Goal: Transaction & Acquisition: Purchase product/service

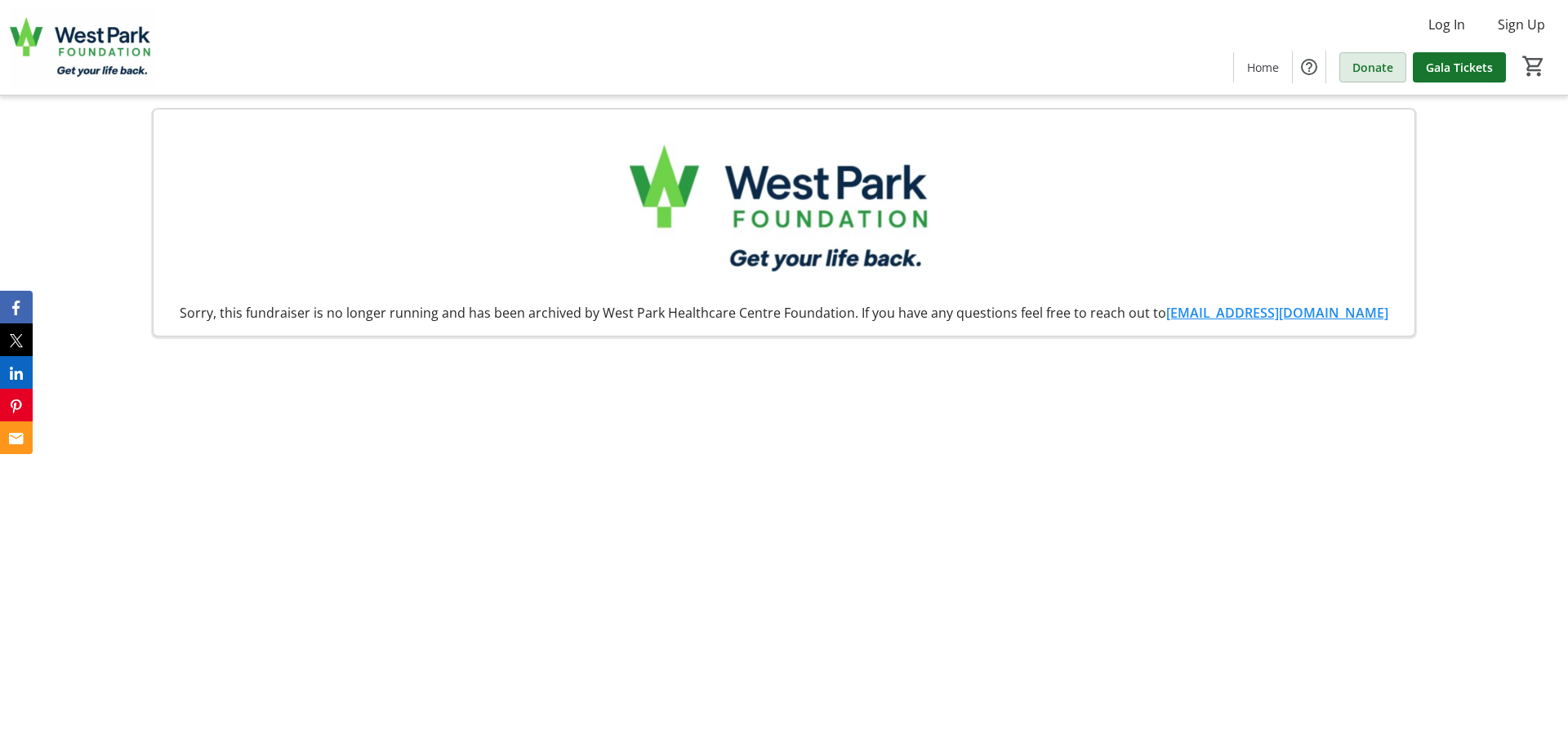
click at [1380, 71] on span "Donate" at bounding box center [1373, 67] width 41 height 17
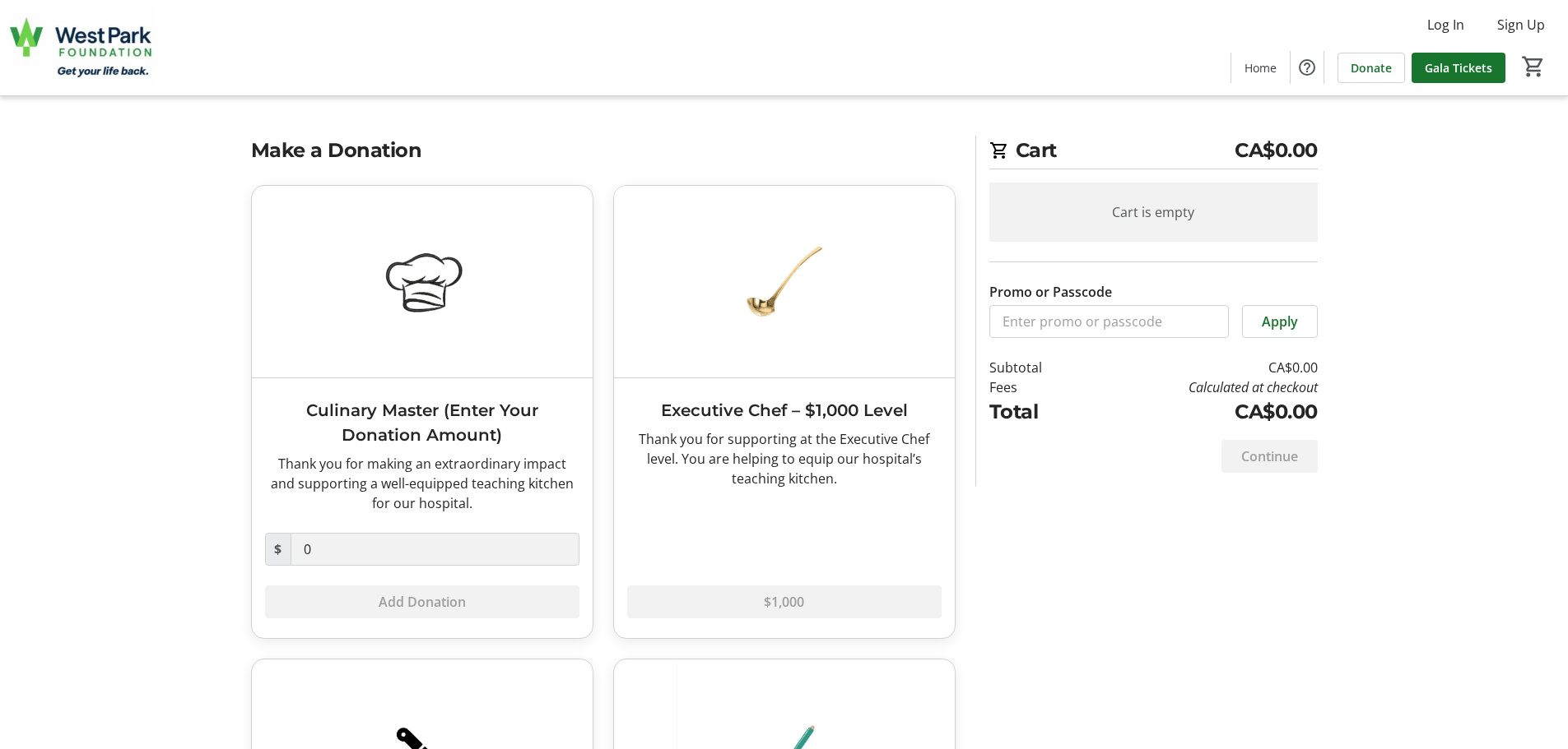
click at [1491, 248] on tr-checkout-feature-upsell-ui "Cart CA$0.00 Cart is empty Promo or Passcode Apply Subtotal CA$0.00 Fees Calcul…" at bounding box center [784, 537] width 1568 height 1075
click at [1375, 69] on span "Donate" at bounding box center [1371, 68] width 41 height 17
click at [1119, 311] on input "Promo or Passcode" at bounding box center [1109, 321] width 239 height 33
click at [1388, 73] on span "Donate" at bounding box center [1371, 68] width 41 height 17
click at [1452, 65] on span "Gala Tickets" at bounding box center [1458, 68] width 68 height 17
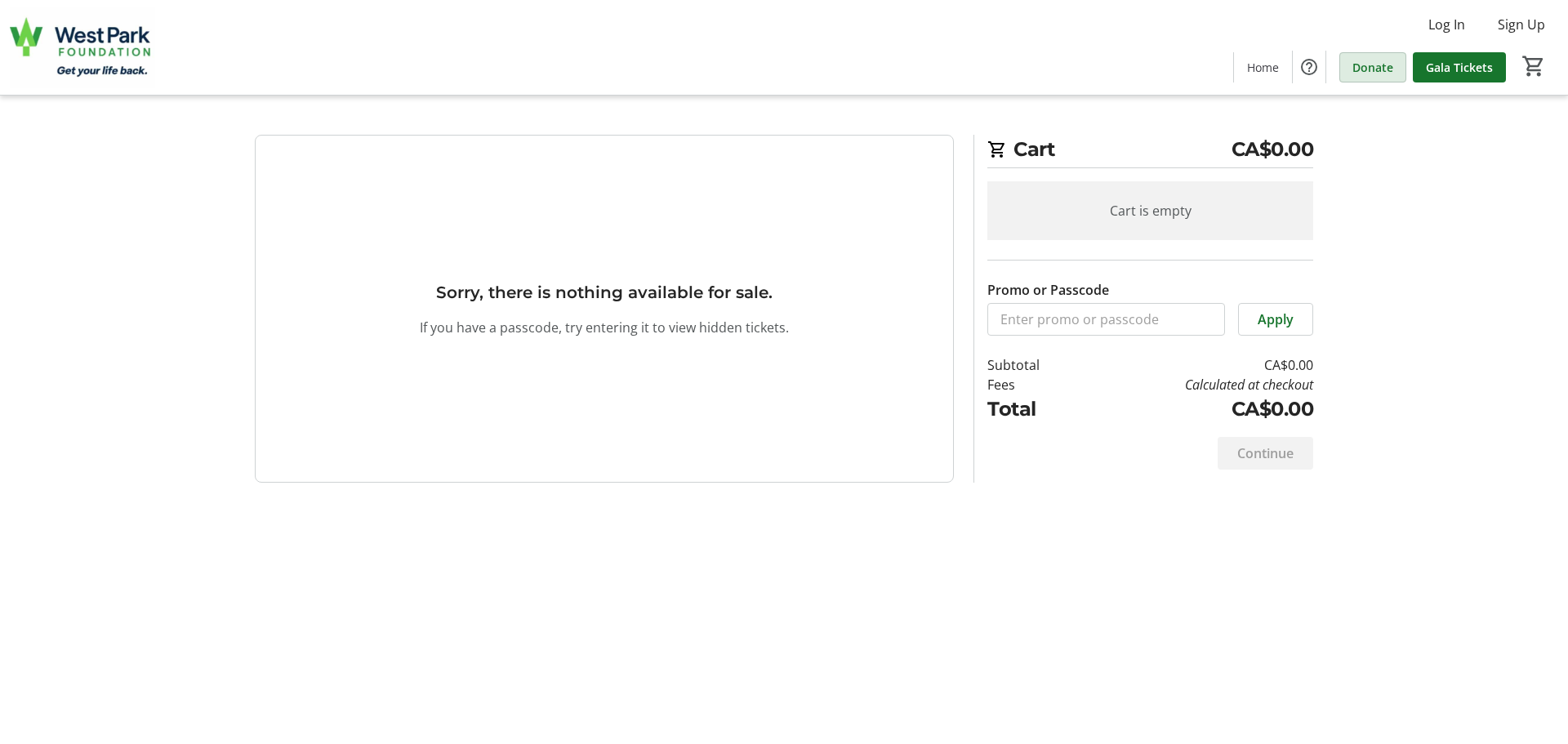
click at [1364, 66] on span "Donate" at bounding box center [1373, 67] width 41 height 17
